Goal: Check status: Check status

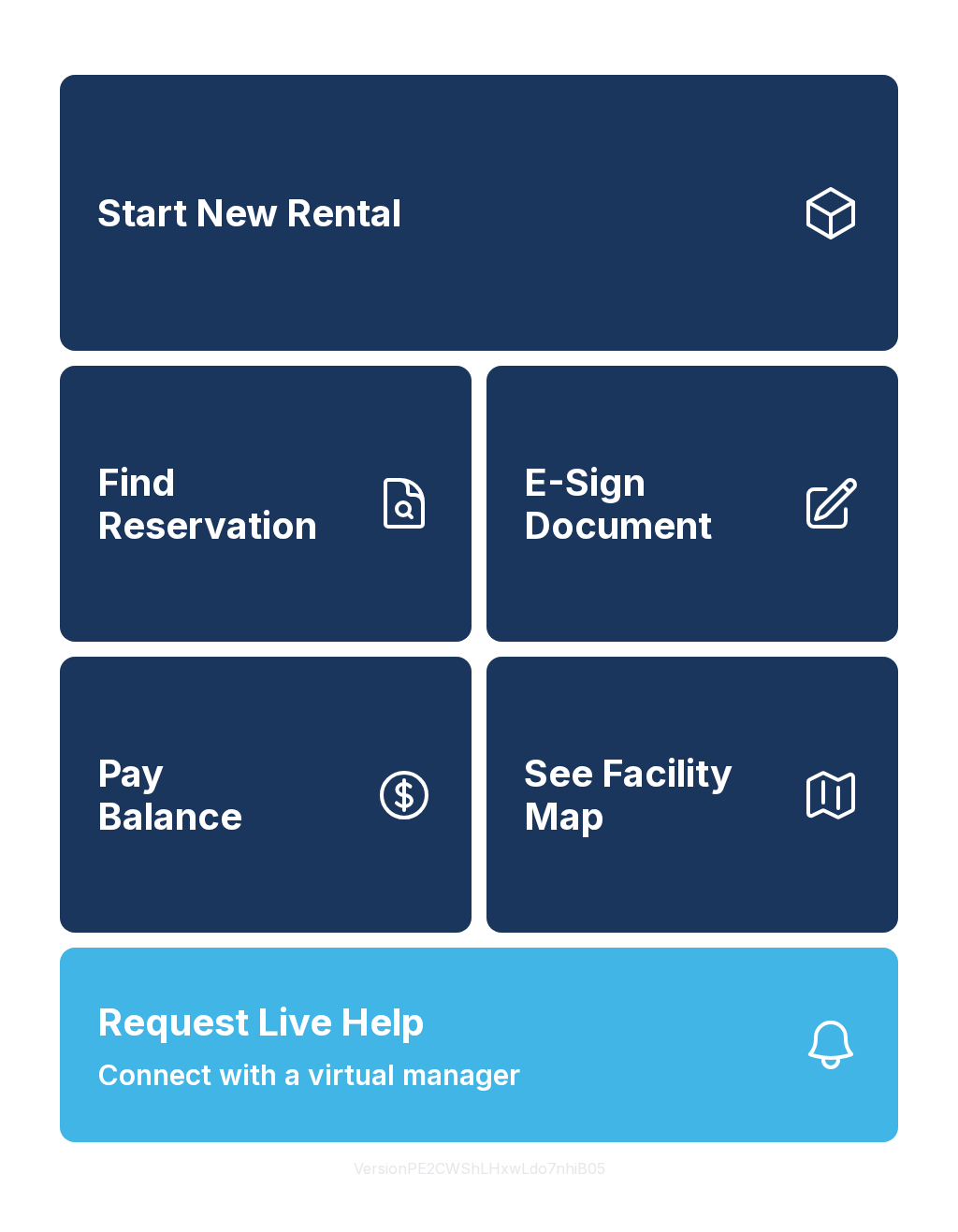
click at [288, 546] on span "Find Reservation" at bounding box center [228, 503] width 262 height 85
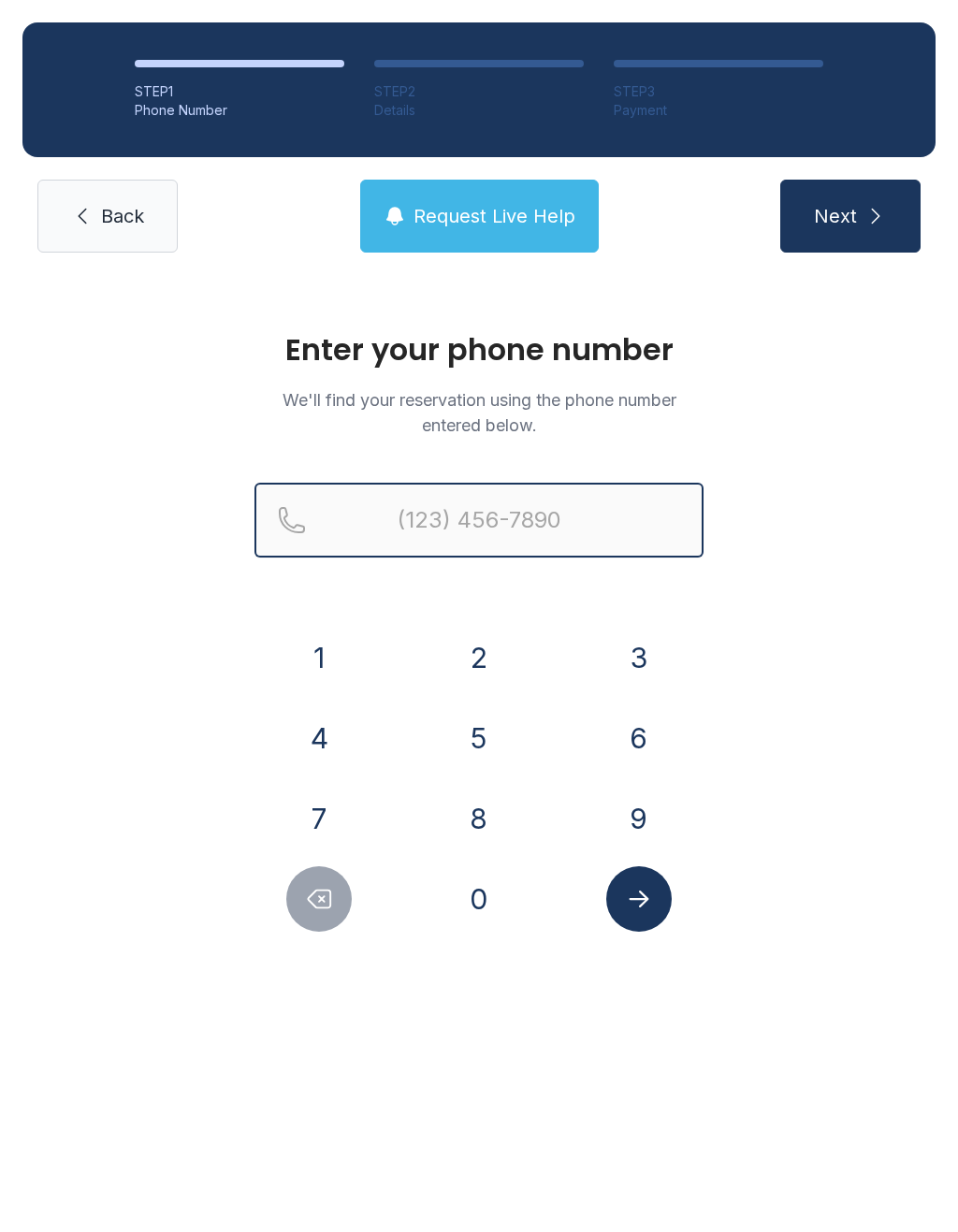
click at [511, 501] on input "Reservation phone number" at bounding box center [479, 520] width 449 height 75
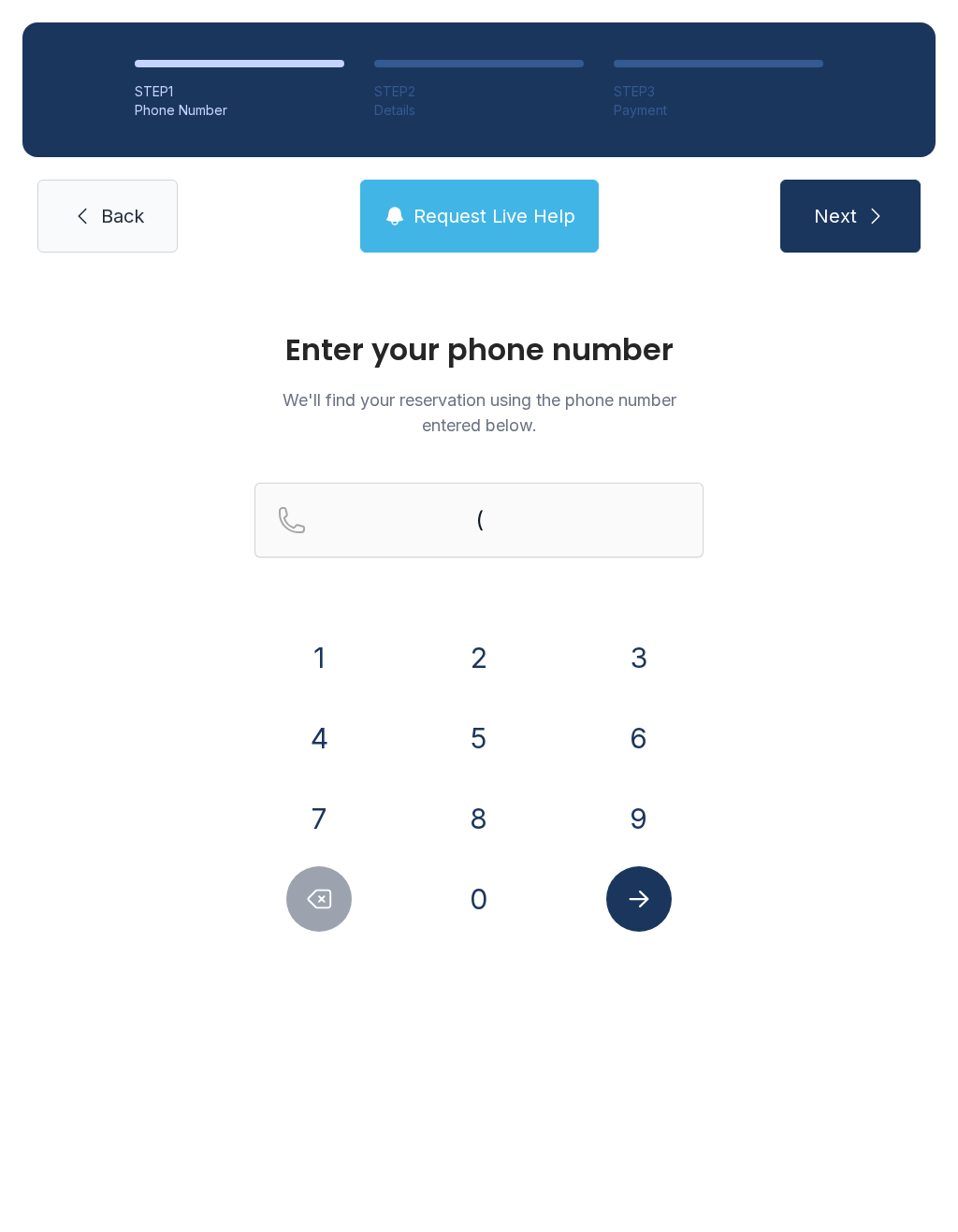
click at [336, 813] on button "7" at bounding box center [319, 819] width 66 height 66
click at [325, 663] on button "1" at bounding box center [319, 658] width 66 height 66
click at [655, 806] on button "9" at bounding box center [639, 819] width 66 height 66
click at [652, 663] on button "3" at bounding box center [639, 658] width 66 height 66
click at [651, 662] on button "3" at bounding box center [639, 658] width 66 height 66
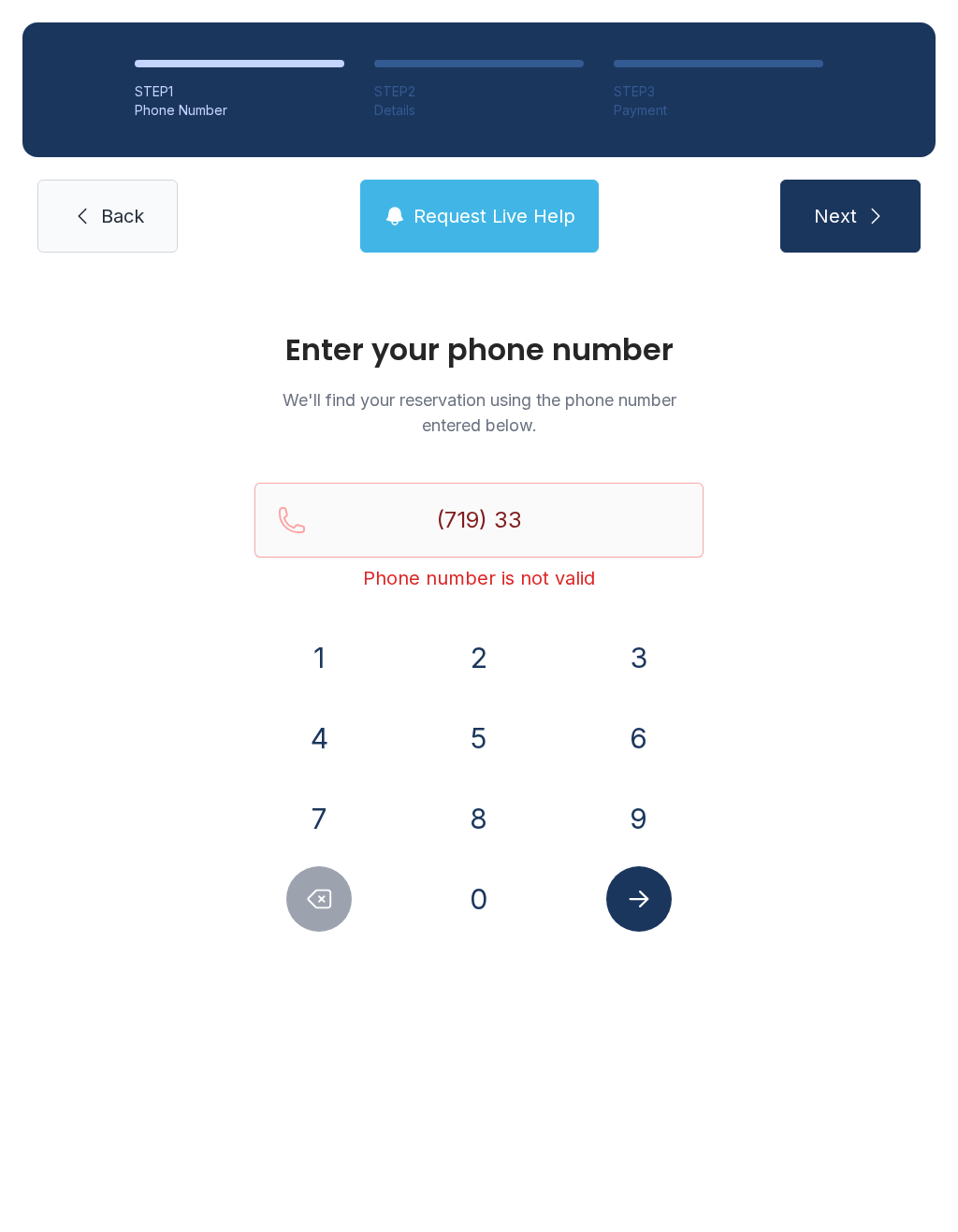
click at [499, 901] on button "0" at bounding box center [479, 899] width 66 height 66
click at [324, 666] on button "1" at bounding box center [319, 658] width 66 height 66
click at [450, 658] on button "2" at bounding box center [479, 658] width 66 height 66
click at [610, 653] on button "3" at bounding box center [639, 658] width 66 height 66
click at [646, 735] on button "6" at bounding box center [639, 738] width 66 height 66
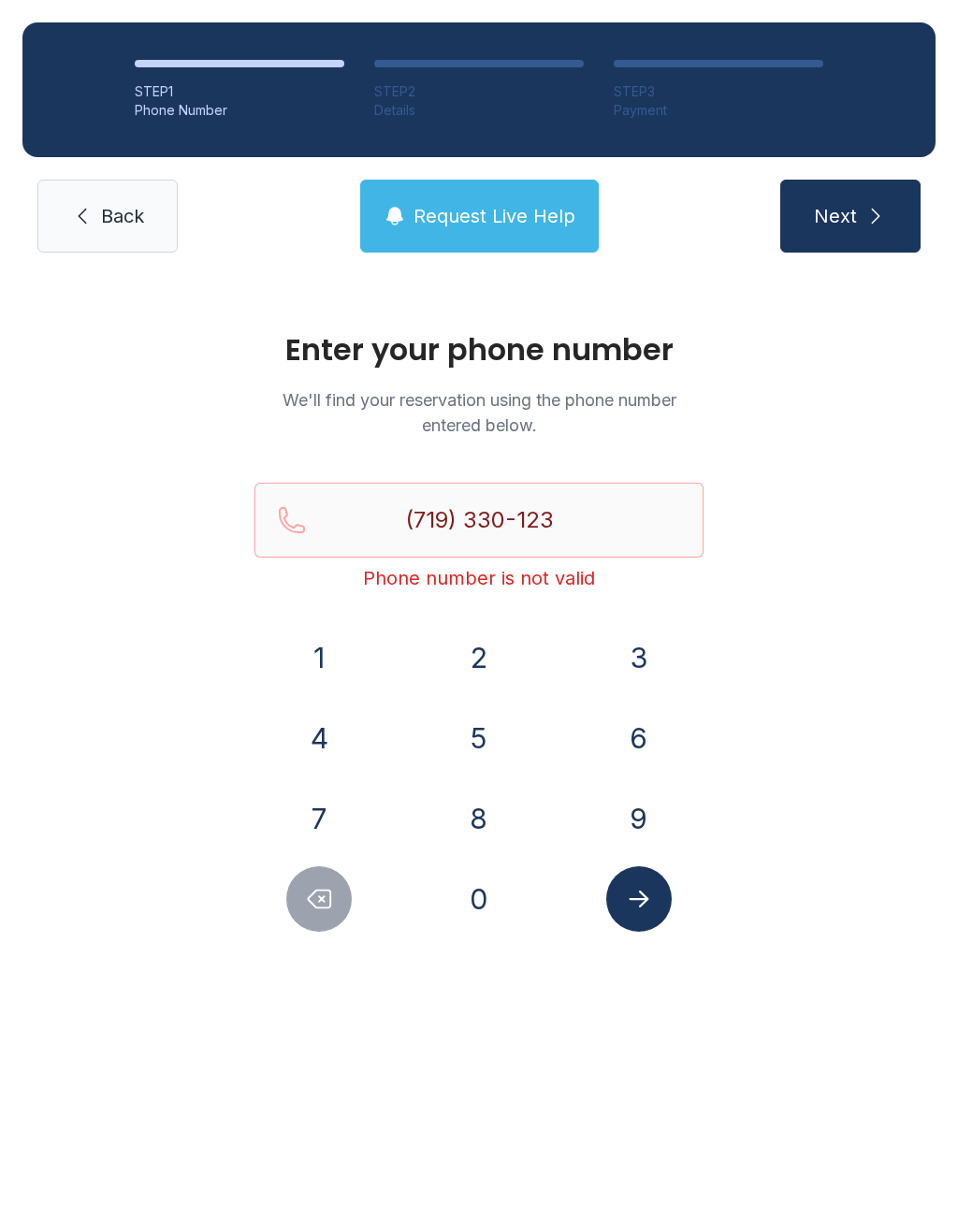
type input "[PHONE_NUMBER]"
click at [637, 917] on button "Submit lookup form" at bounding box center [639, 899] width 66 height 66
click at [498, 229] on span "Request Live Help" at bounding box center [494, 216] width 162 height 26
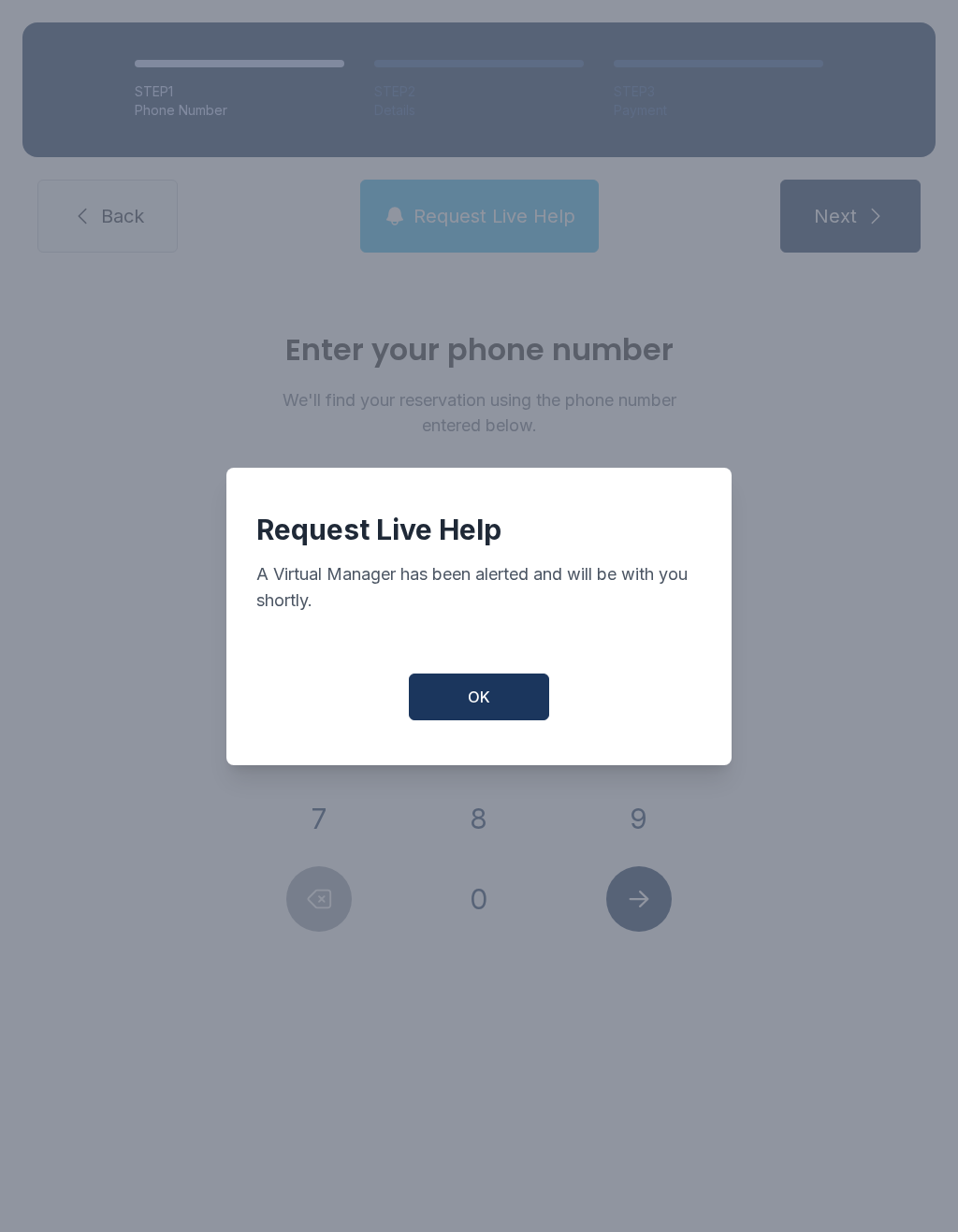
click at [472, 707] on span "OK" at bounding box center [479, 697] width 22 height 22
